Goal: Task Accomplishment & Management: Use online tool/utility

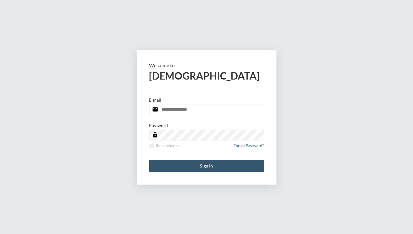
type input "**********"
click at [201, 167] on button "Sign in" at bounding box center [206, 165] width 115 height 12
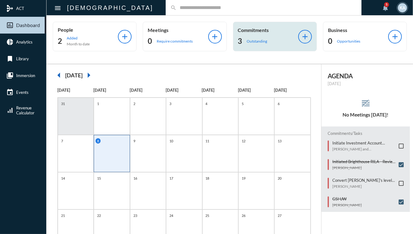
click at [254, 39] on p "Outstanding" at bounding box center [257, 41] width 20 height 5
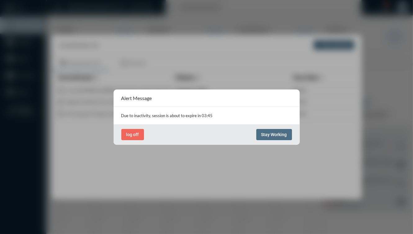
click at [266, 129] on button "Stay Working" at bounding box center [274, 134] width 36 height 11
